Goal: Check status: Check status

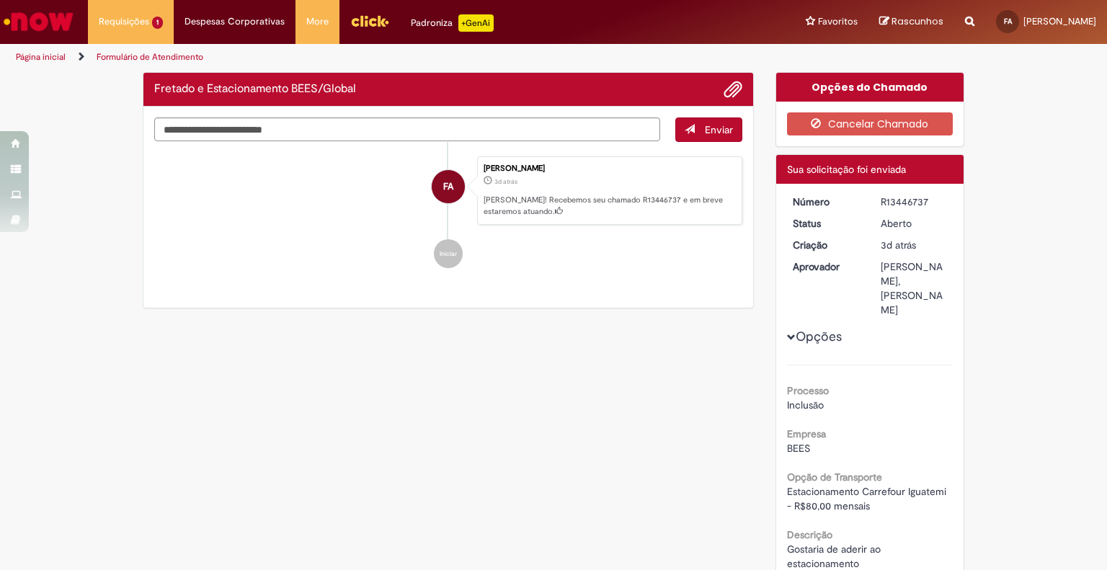
click at [433, 256] on div "FA" at bounding box center [448, 315] width 36 height 294
